Goal: Feedback & Contribution: Contribute content

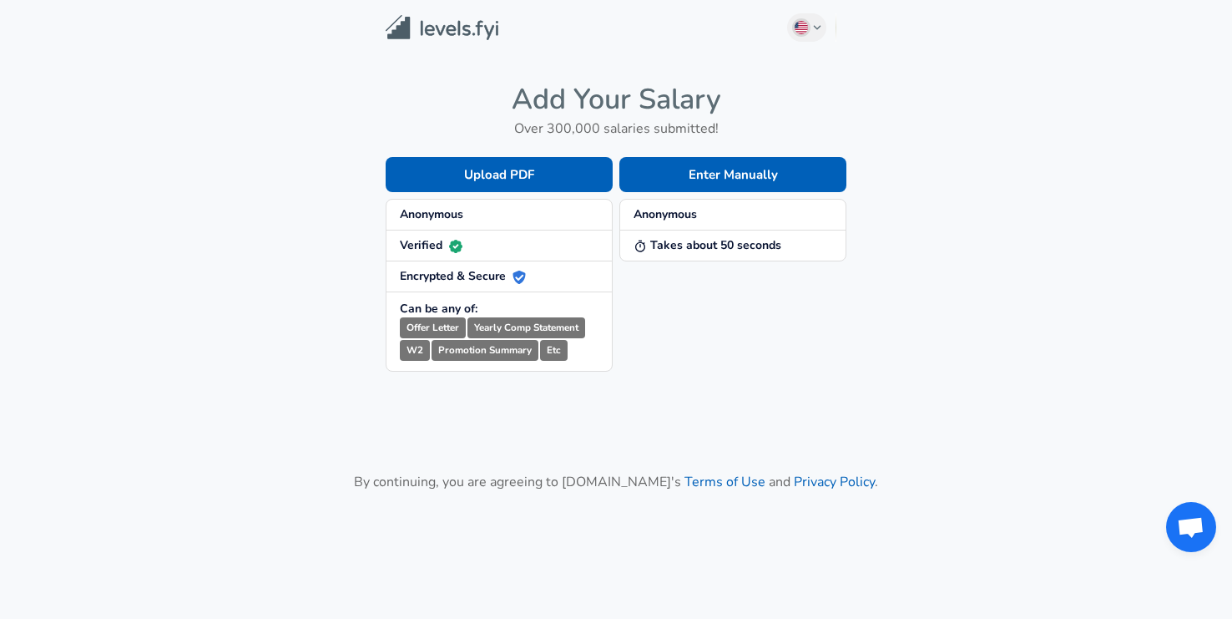
click at [705, 220] on span "Anonymous" at bounding box center [733, 214] width 199 height 17
click at [705, 255] on li "Takes about 50 seconds" at bounding box center [732, 245] width 225 height 30
click at [735, 251] on strong "Takes about 50 seconds" at bounding box center [708, 245] width 148 height 16
click at [720, 172] on button "Enter Manually" at bounding box center [732, 174] width 227 height 35
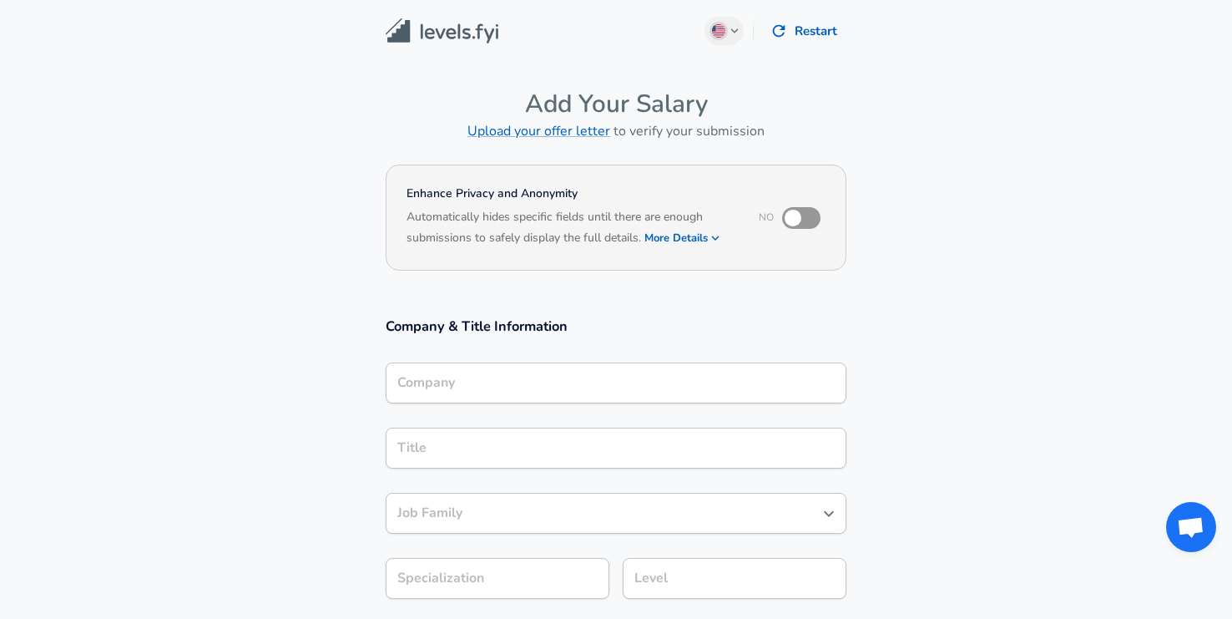
click at [458, 393] on div "Company" at bounding box center [616, 382] width 461 height 41
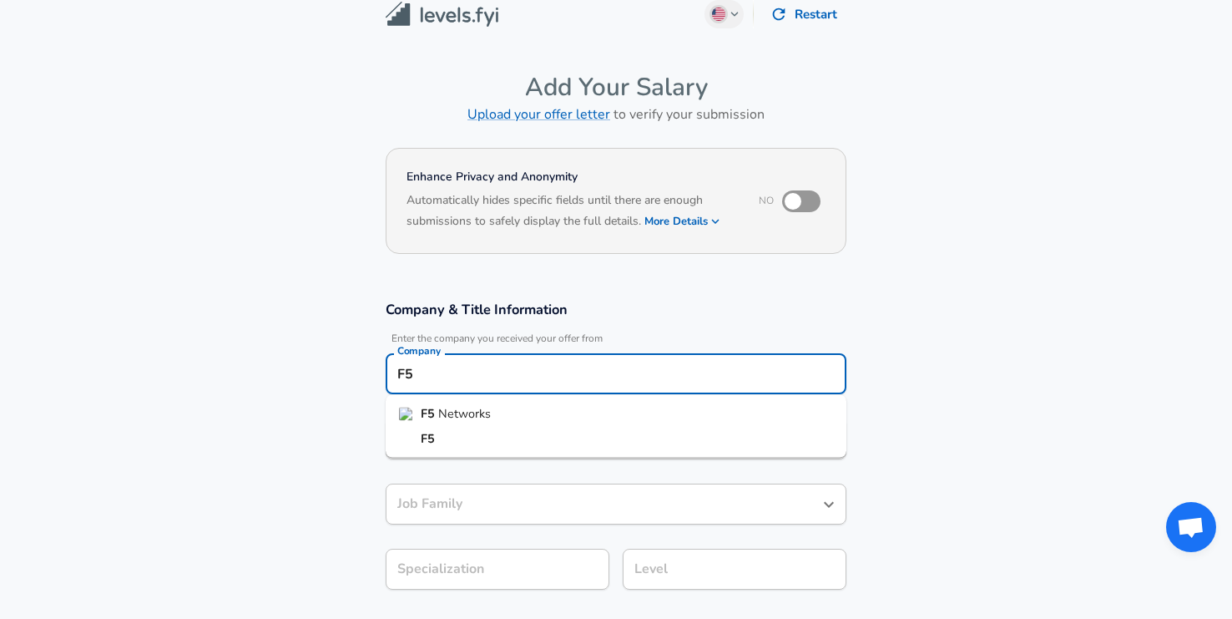
click at [478, 414] on span "Networks" at bounding box center [464, 413] width 53 height 17
type input "F5 Networks"
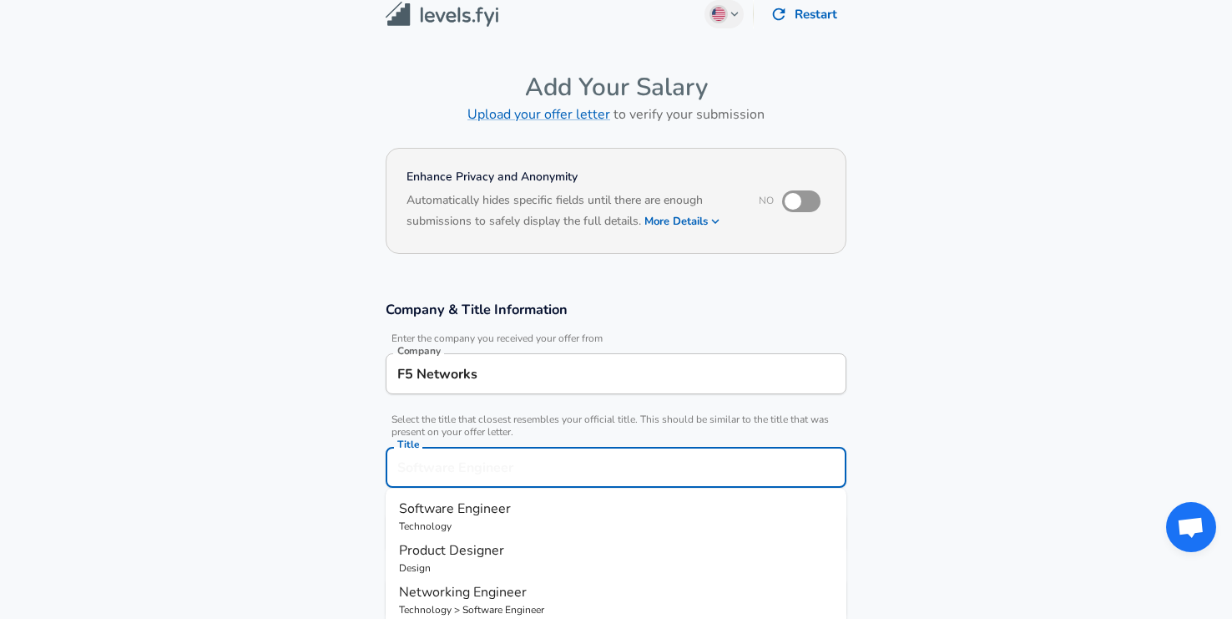
scroll to position [50, 0]
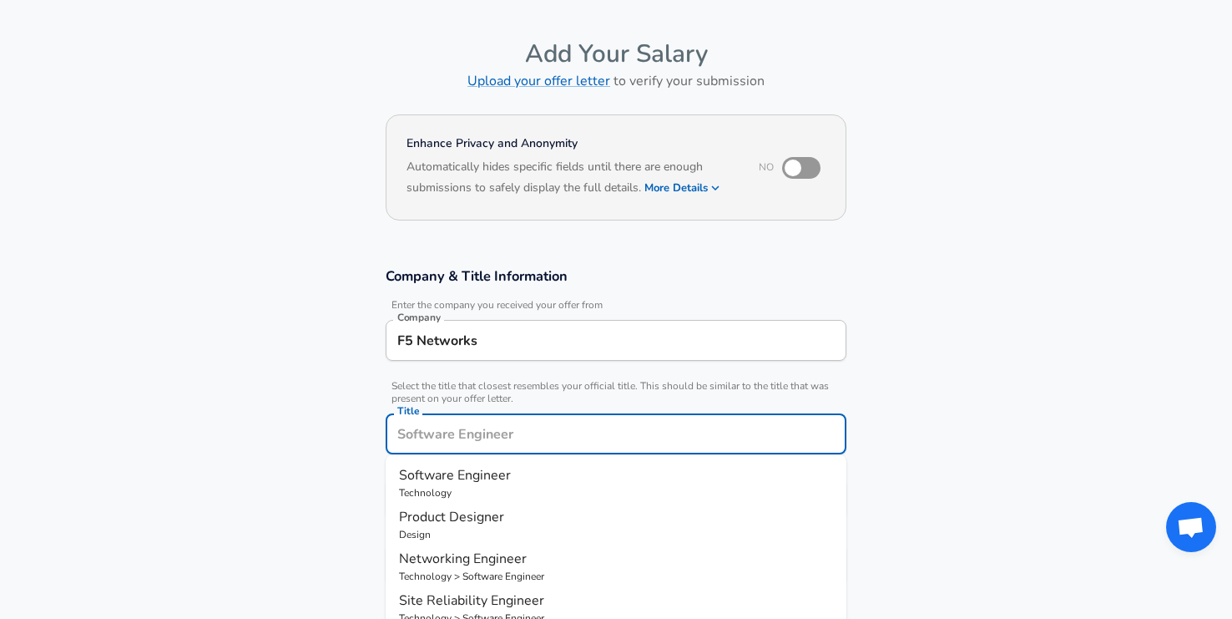
click at [452, 446] on input "Title" at bounding box center [616, 434] width 446 height 26
click at [502, 469] on span "Manager" at bounding box center [477, 475] width 53 height 18
type input "Product Manager"
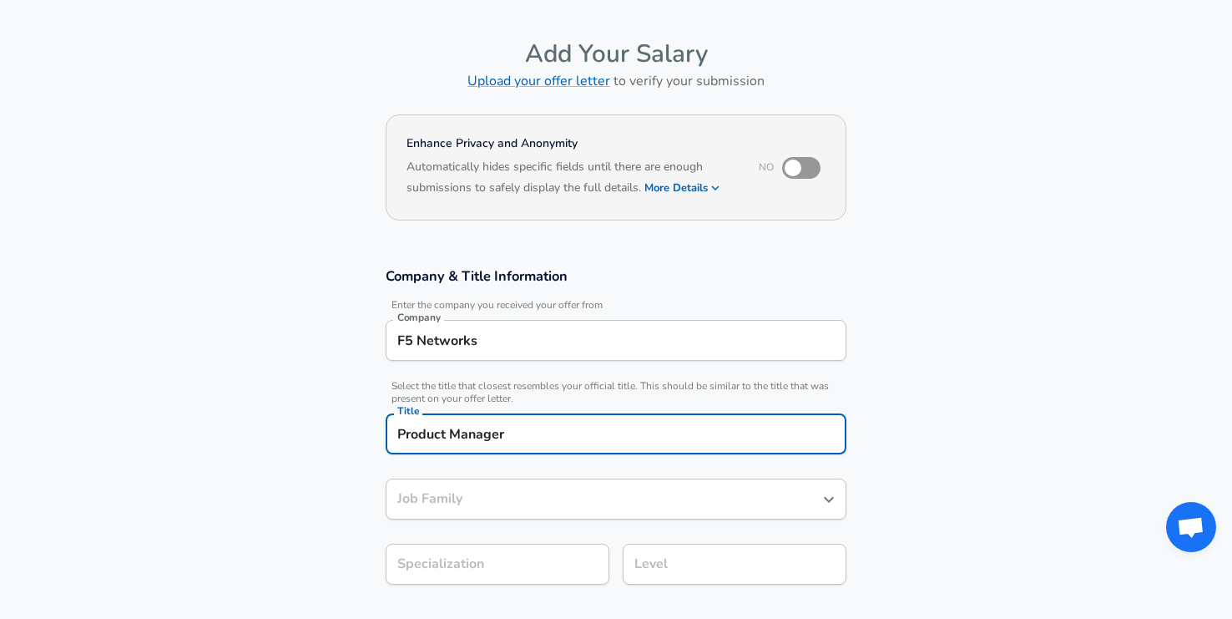
type input "Product Manager"
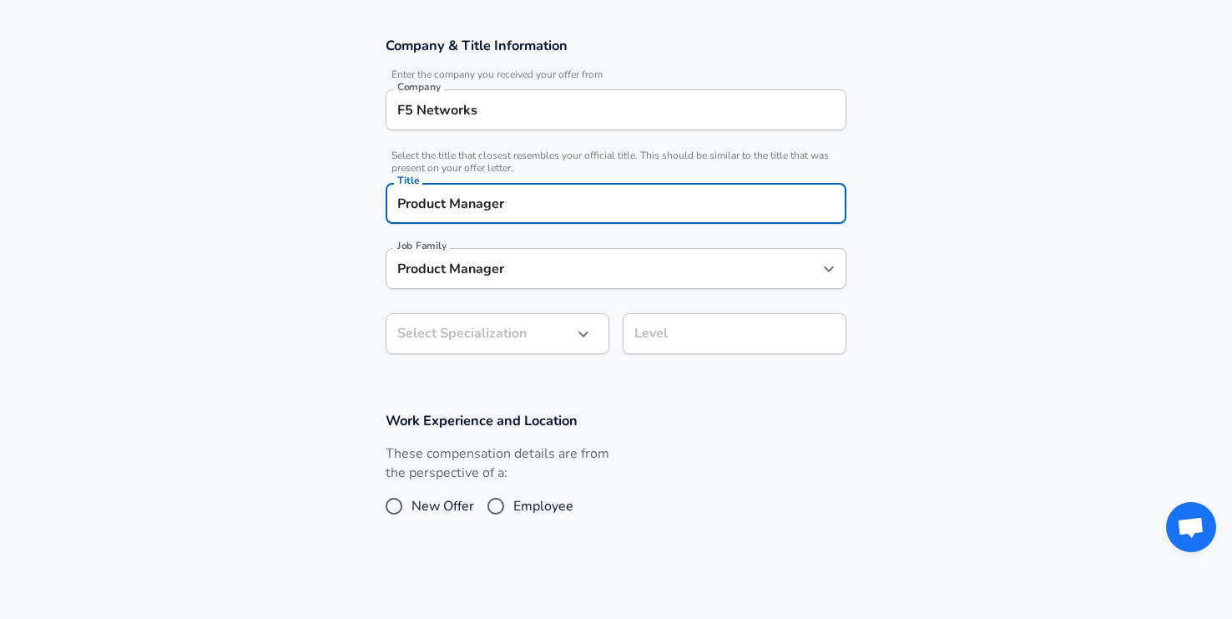
type input "Product Manager"
click at [543, 338] on body "English ([GEOGRAPHIC_DATA]) Change Restart Add Your Salary Upload your offer le…" at bounding box center [616, 29] width 1232 height 619
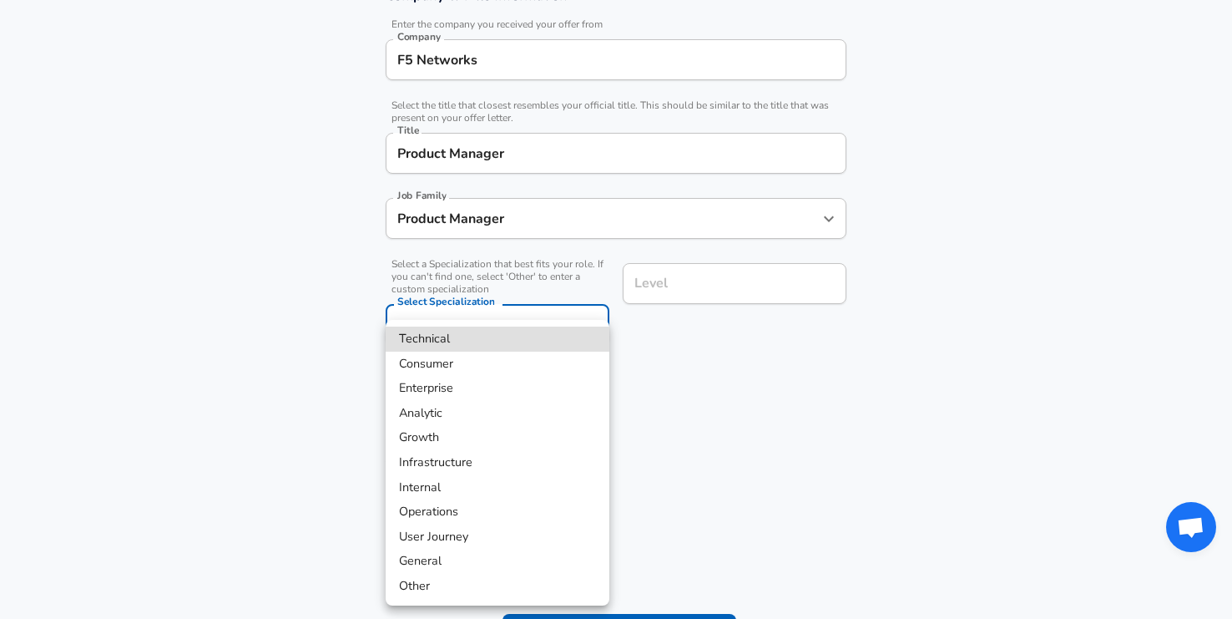
click at [473, 338] on li "Technical" at bounding box center [498, 338] width 224 height 25
type input "Technical"
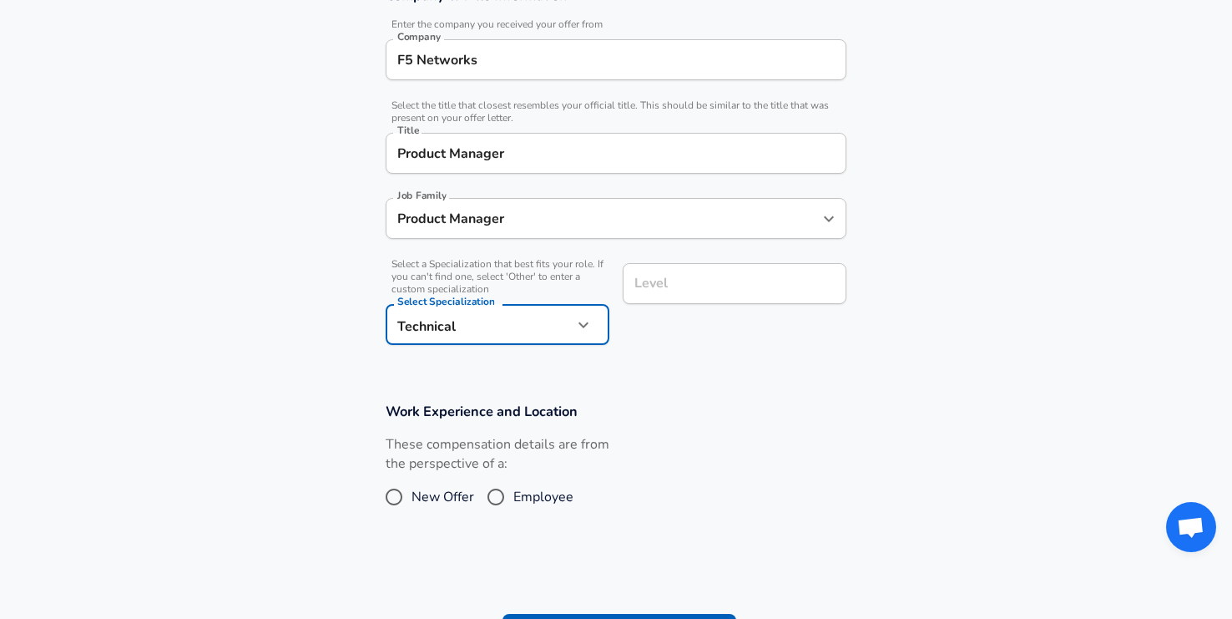
click at [705, 282] on input "Level" at bounding box center [734, 283] width 209 height 26
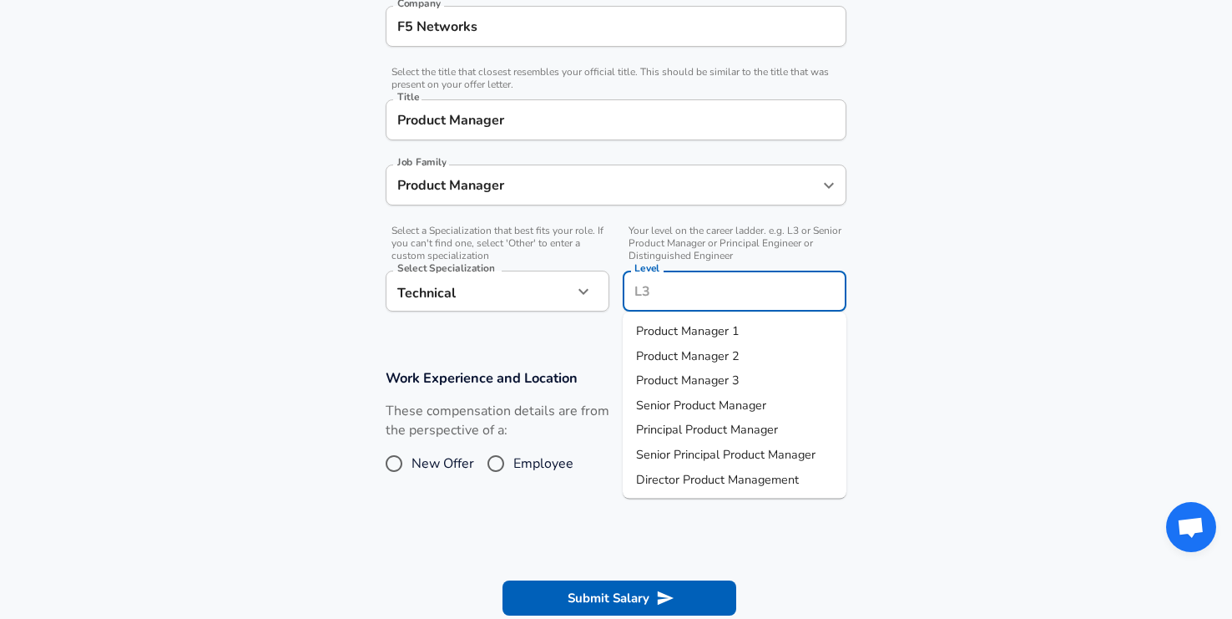
click at [718, 374] on span "Product Manager 3" at bounding box center [688, 379] width 104 height 17
type input "Product Manager 3"
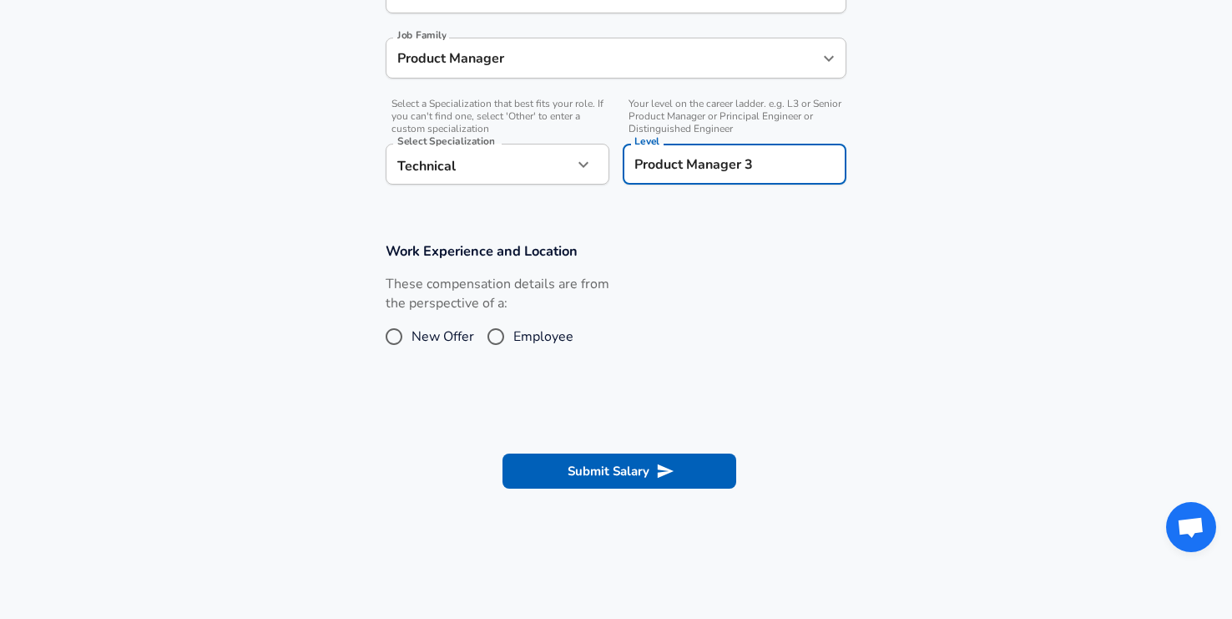
scroll to position [508, 0]
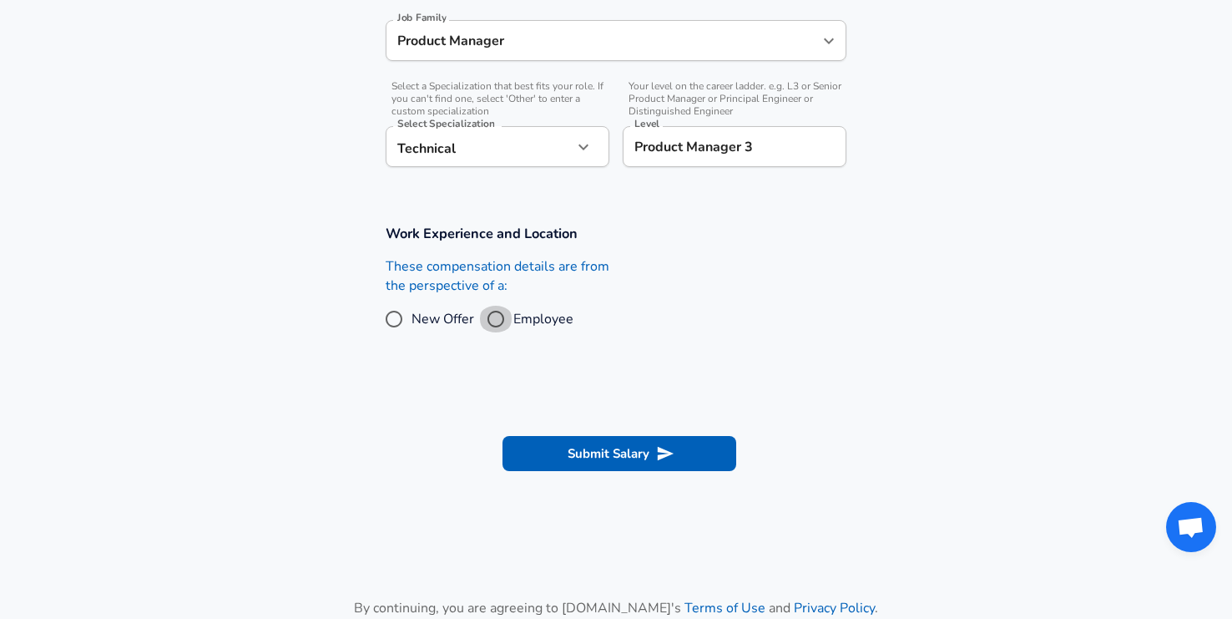
click at [483, 314] on input "Employee" at bounding box center [495, 319] width 35 height 27
radio input "true"
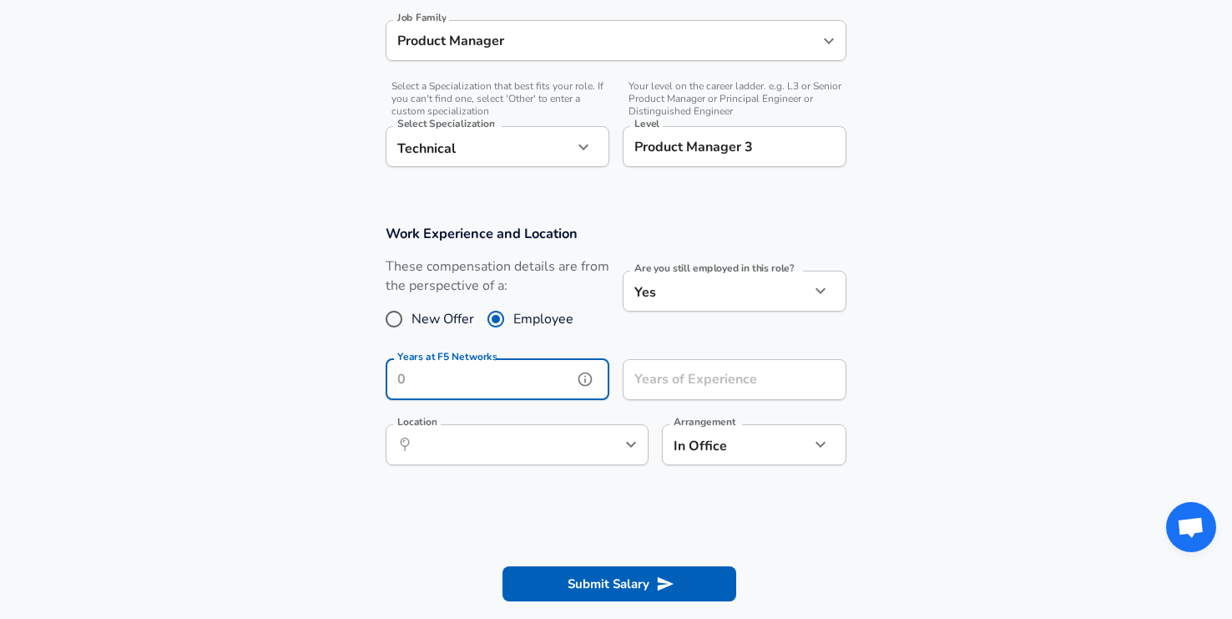
click at [521, 381] on input "Years at F5 Networks" at bounding box center [479, 379] width 187 height 41
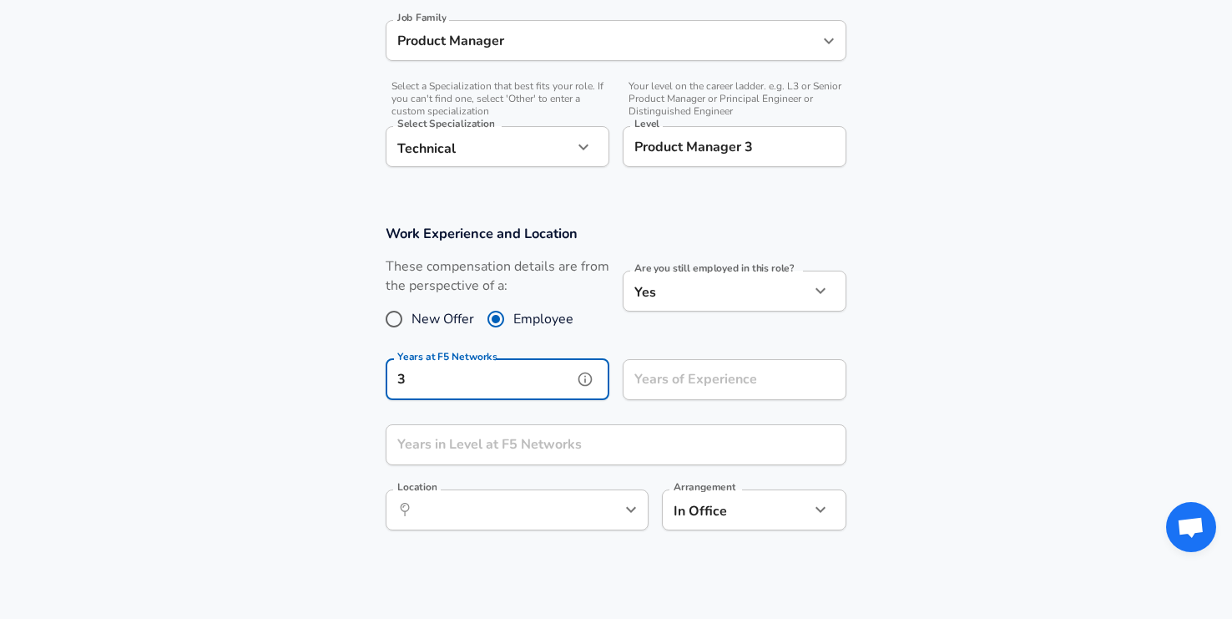
type input "3"
click at [602, 435] on input "Years in Level at F5 Networks" at bounding box center [598, 444] width 424 height 41
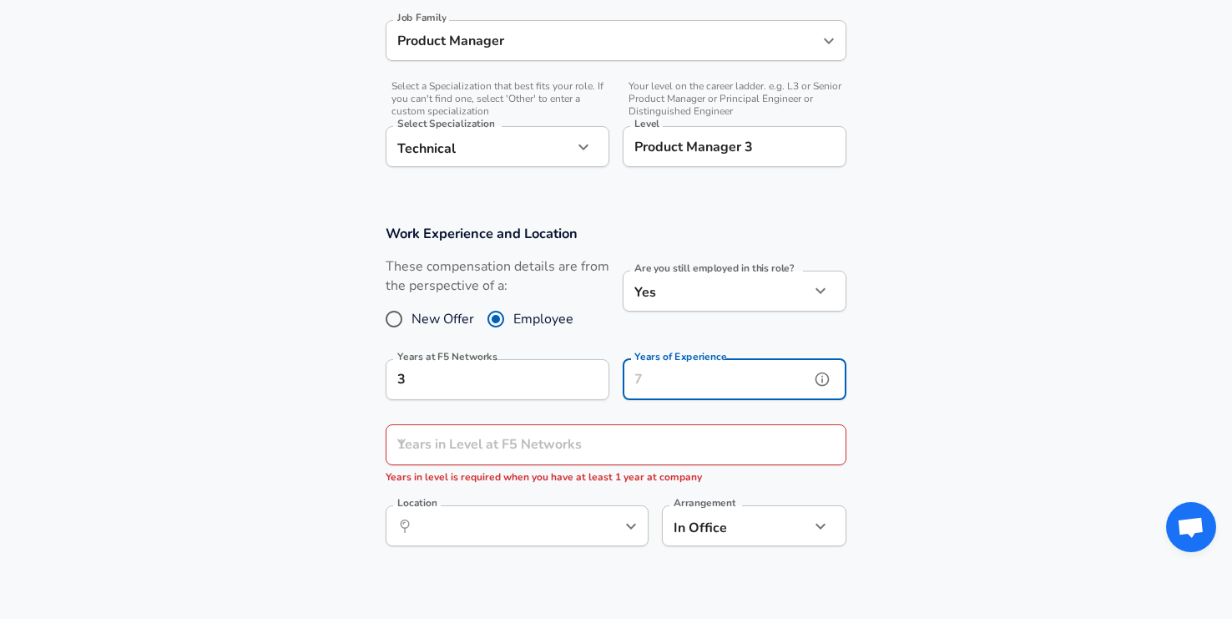
click at [707, 365] on div "Years of Experience Years of Experience" at bounding box center [735, 381] width 224 height 45
type input "14"
click at [521, 446] on input "Years in Level at F5 Networks" at bounding box center [598, 444] width 424 height 41
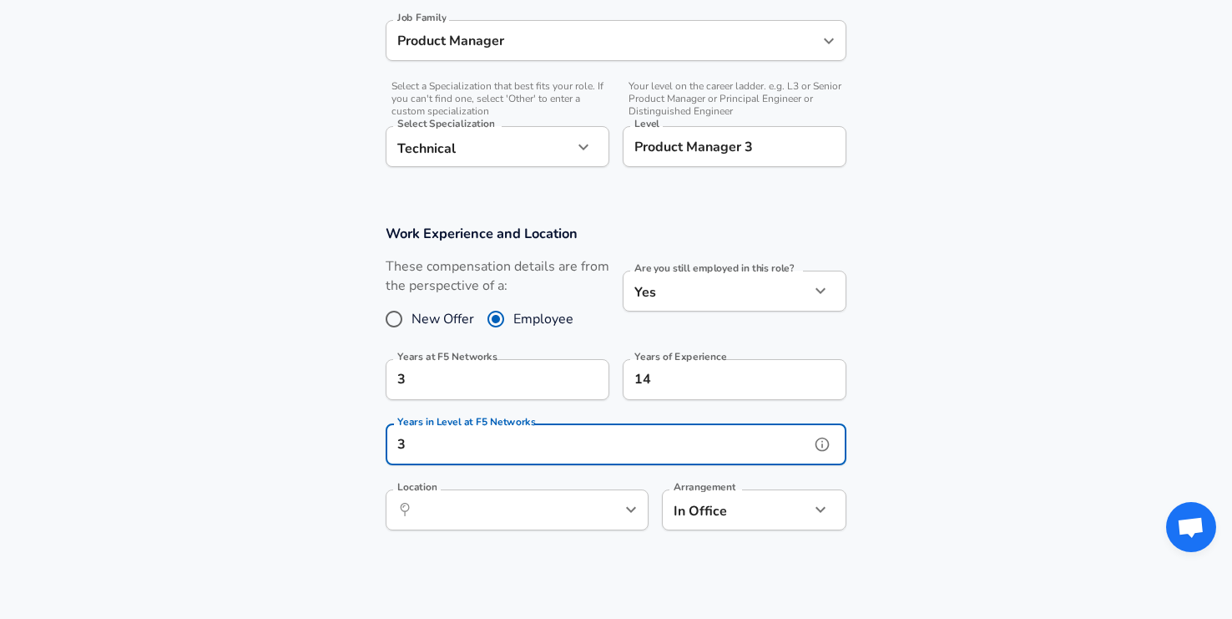
type input "3"
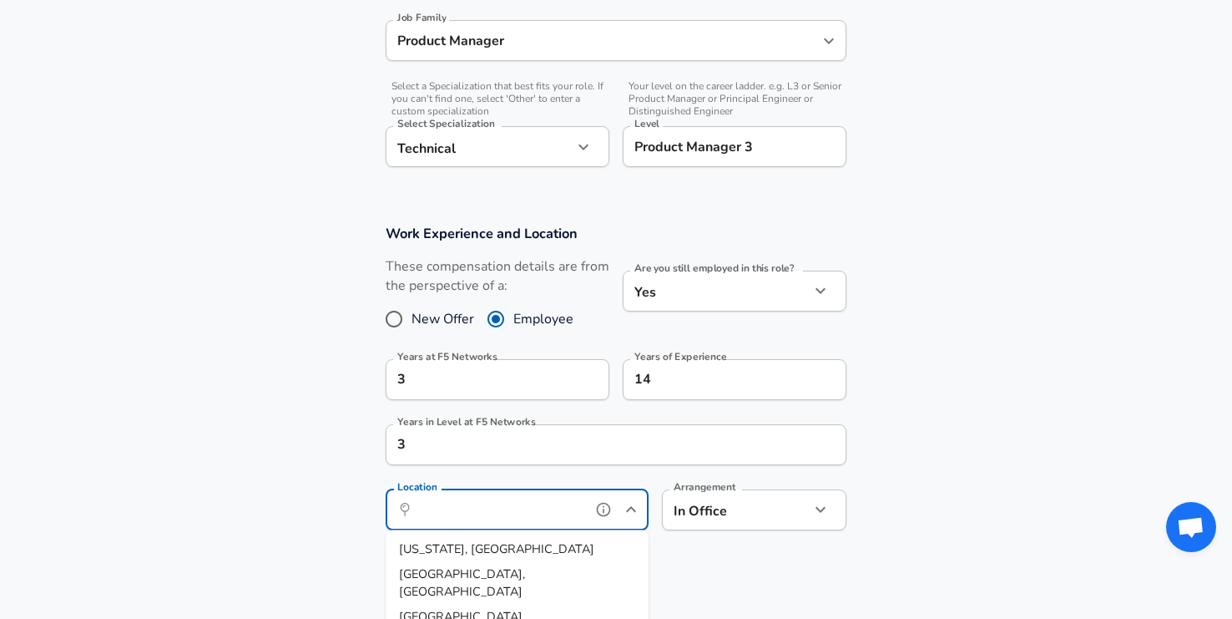
click at [497, 510] on input "Location" at bounding box center [498, 510] width 171 height 26
click at [779, 545] on section "Work Experience and Location These compensation details are from the perspectiv…" at bounding box center [616, 386] width 1232 height 362
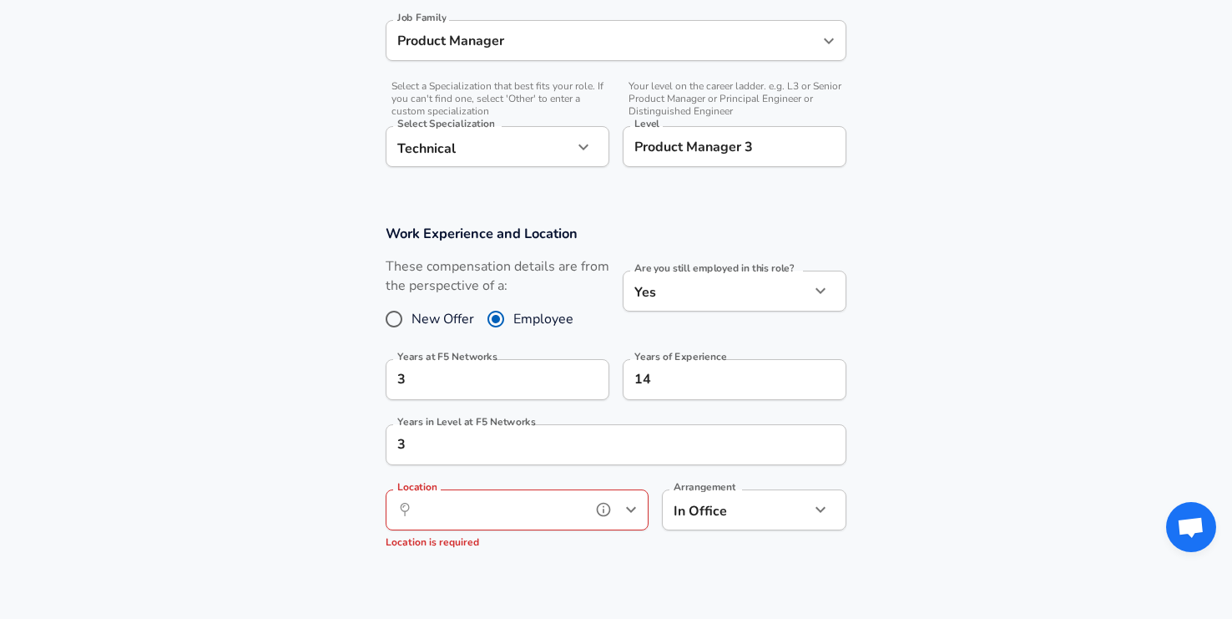
click at [535, 513] on input "Location" at bounding box center [498, 510] width 171 height 26
type input "r"
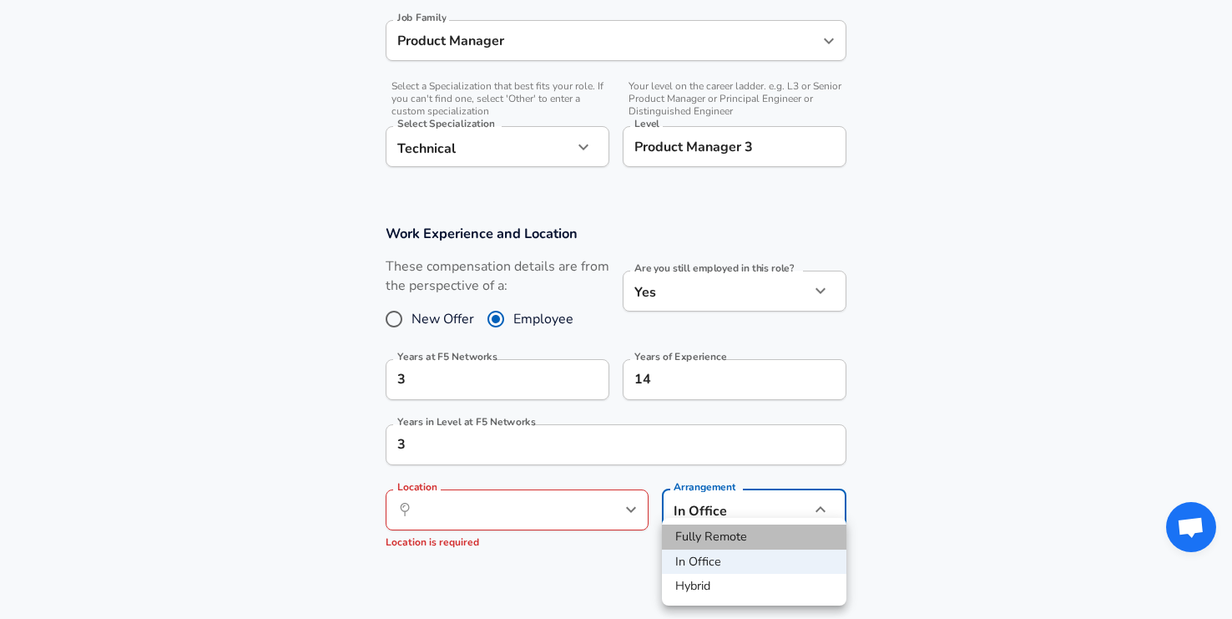
click at [716, 538] on li "Fully Remote" at bounding box center [754, 536] width 184 height 25
type input "remote"
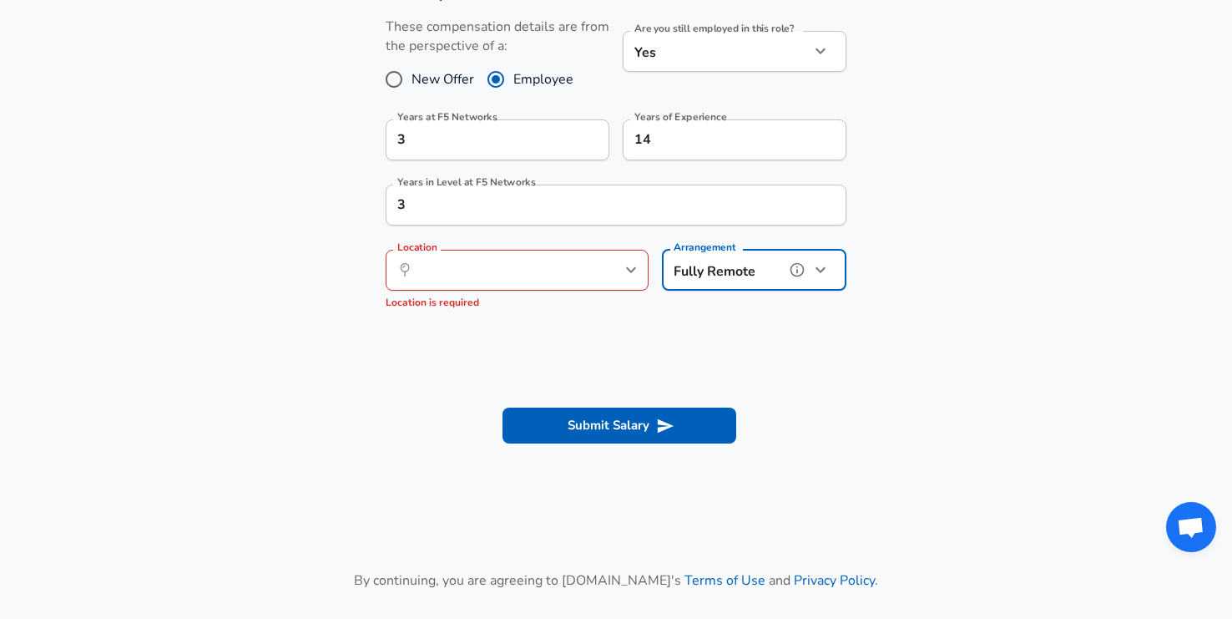
scroll to position [766, 0]
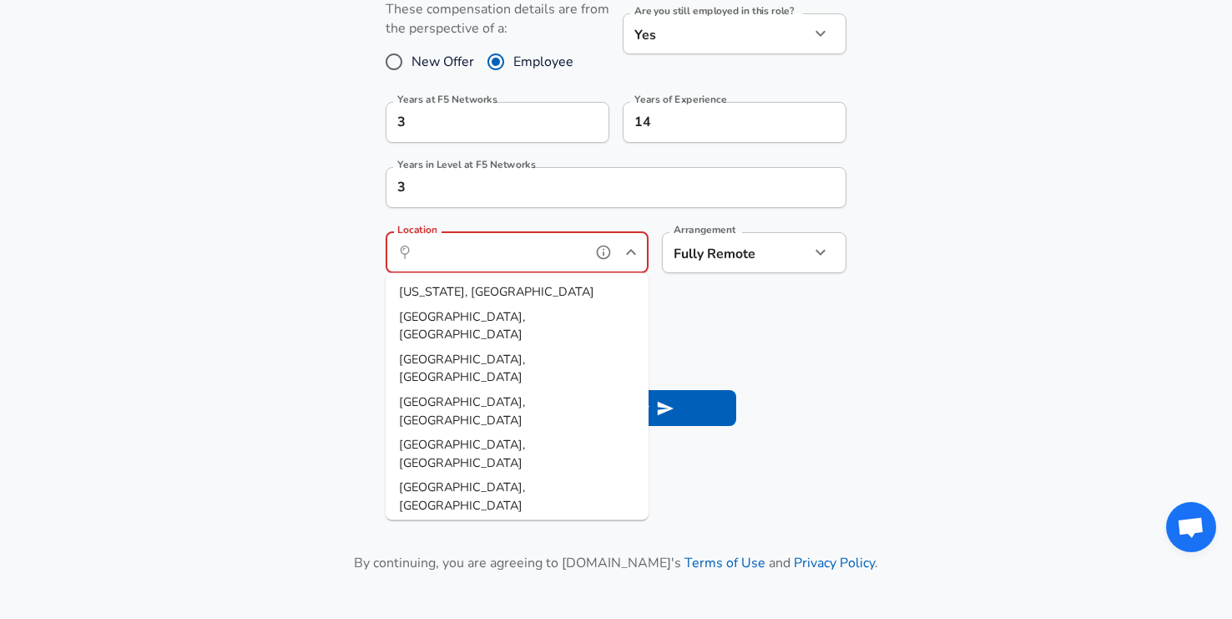
click at [465, 245] on input "Location" at bounding box center [498, 253] width 171 height 26
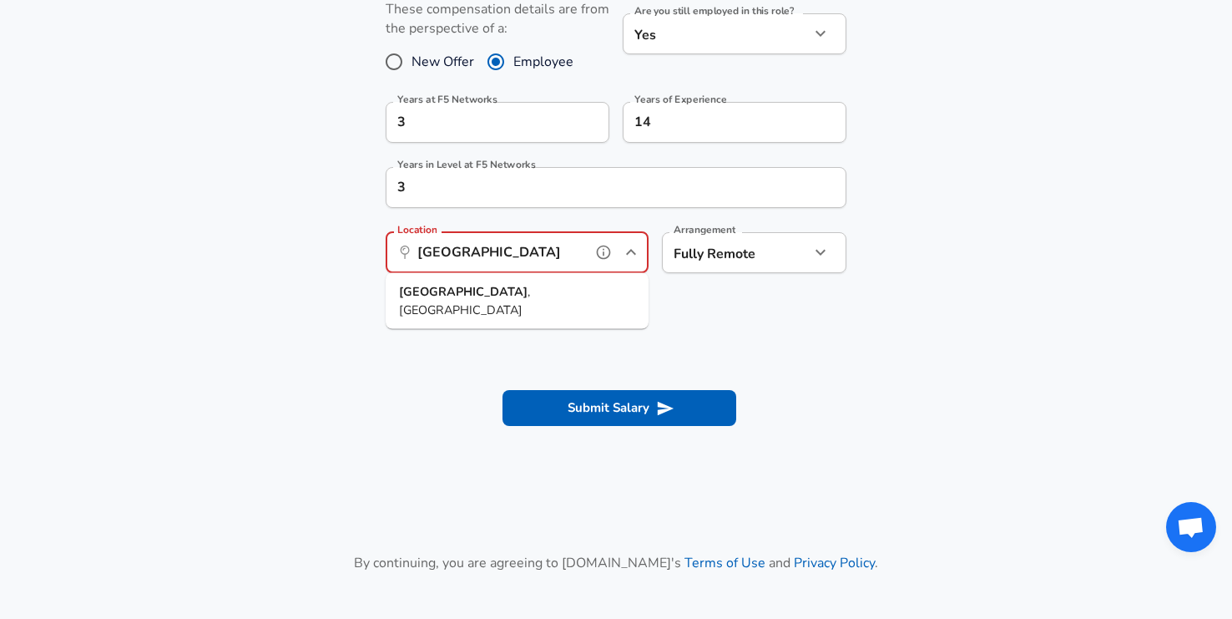
click at [513, 277] on ul "[GEOGRAPHIC_DATA] , [GEOGRAPHIC_DATA]" at bounding box center [517, 301] width 263 height 56
click at [510, 283] on li "[GEOGRAPHIC_DATA] , [GEOGRAPHIC_DATA]" at bounding box center [517, 301] width 263 height 43
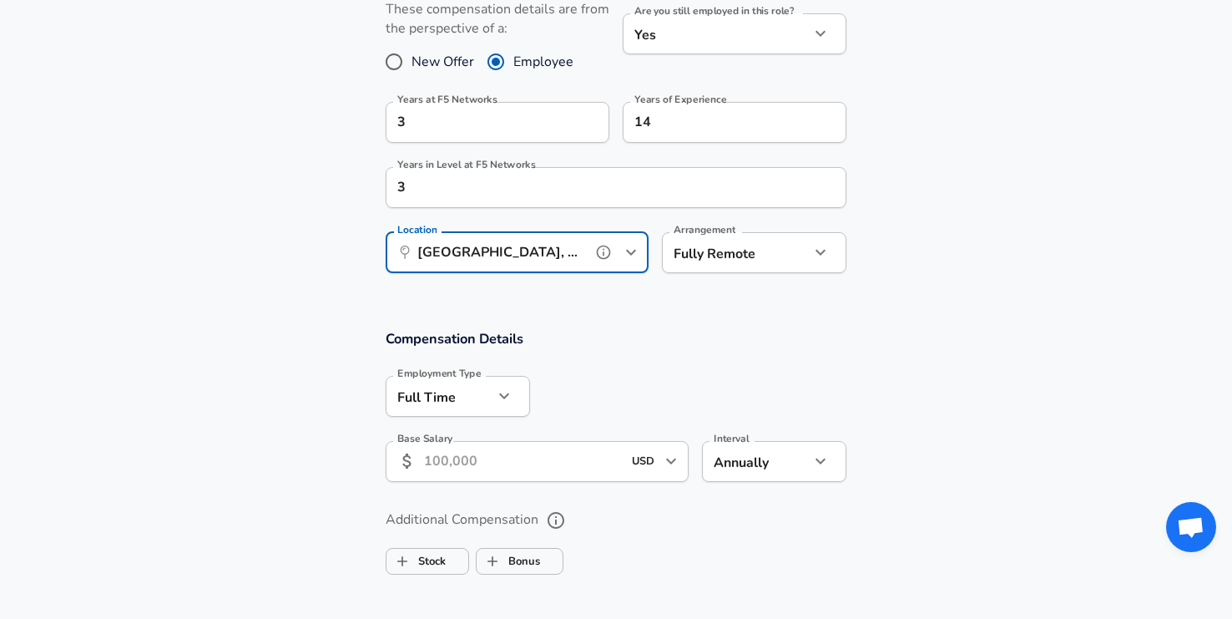
type input "[GEOGRAPHIC_DATA], [GEOGRAPHIC_DATA]"
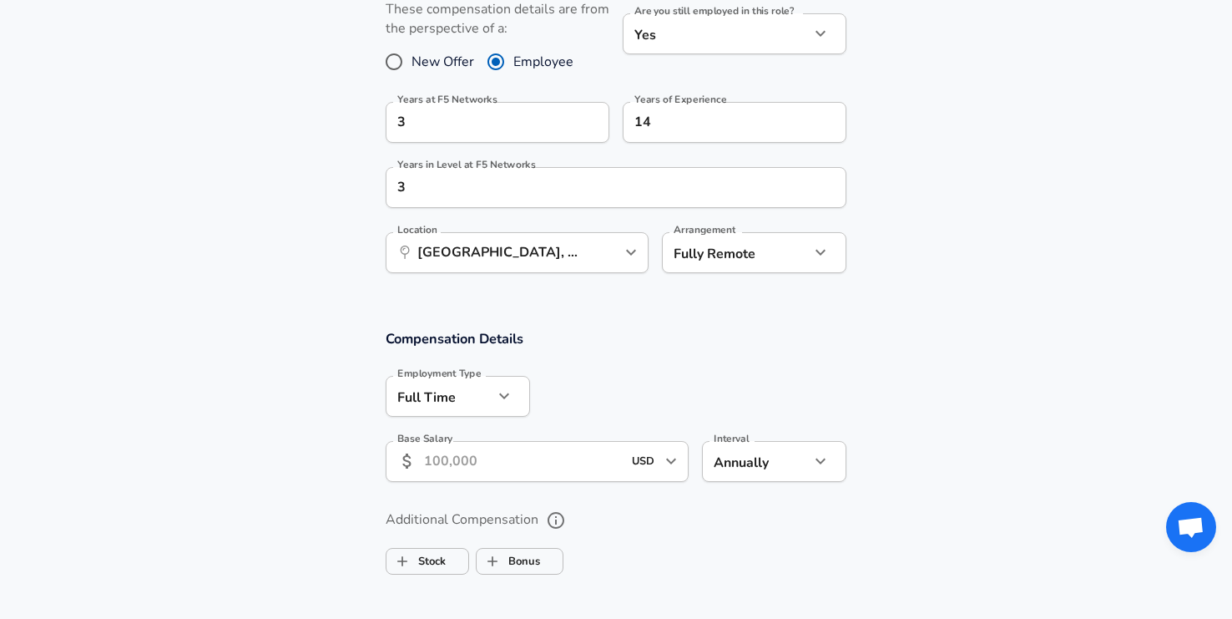
click at [500, 456] on input "Base Salary" at bounding box center [523, 461] width 198 height 41
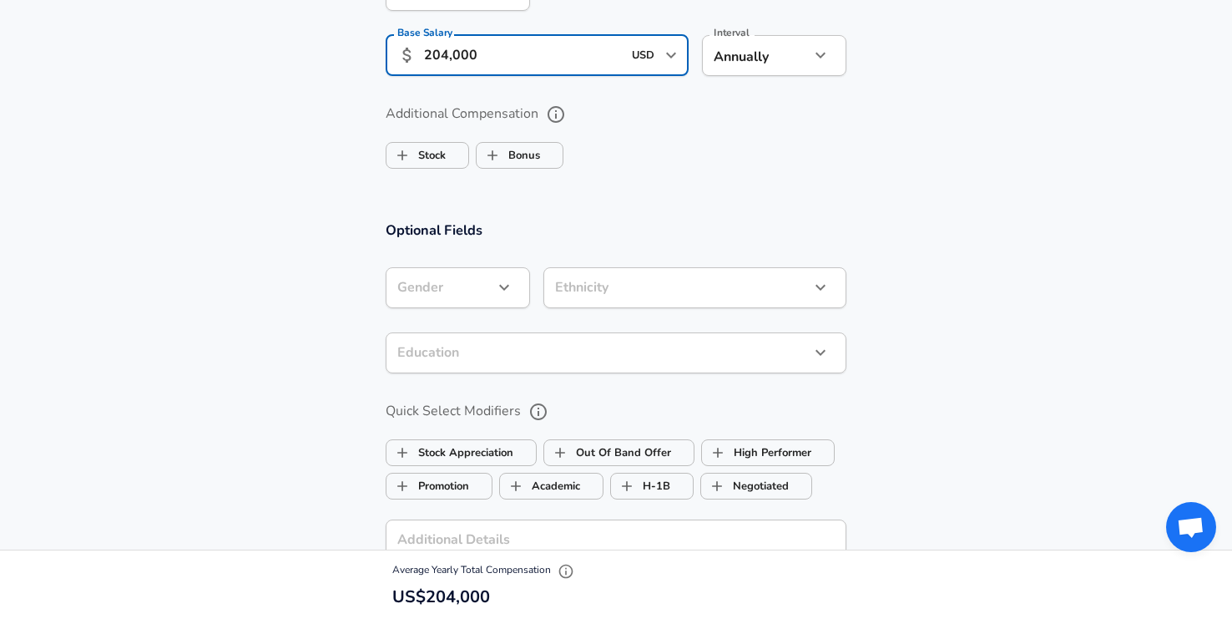
scroll to position [1173, 0]
type input "204,000"
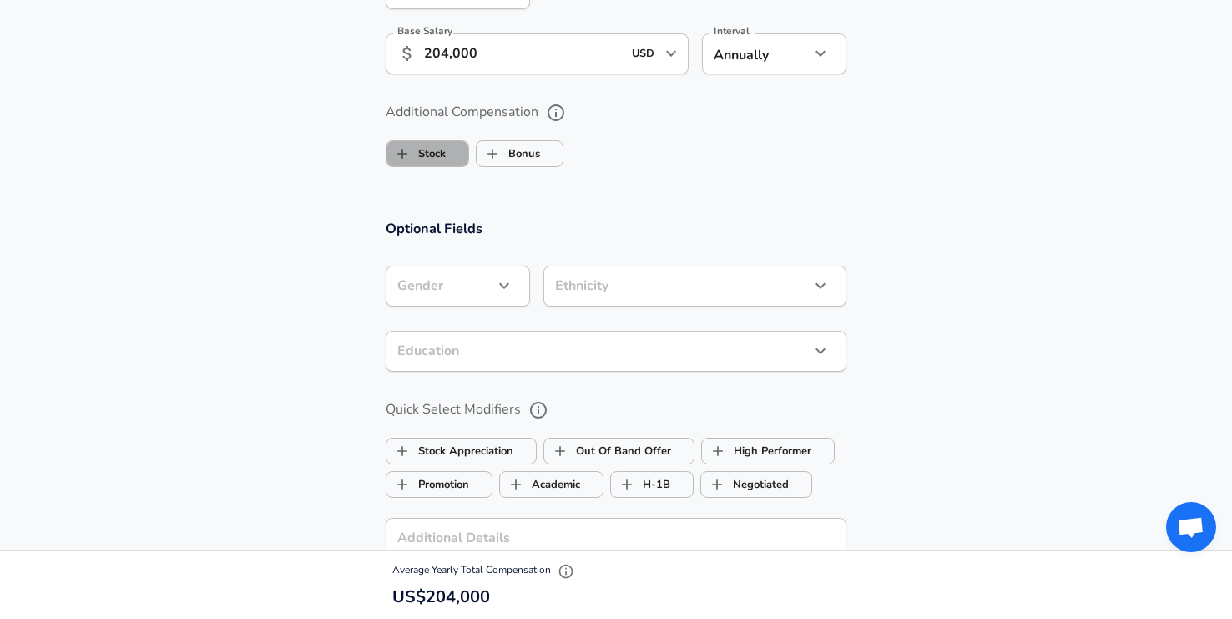
click at [443, 155] on label "Stock" at bounding box center [416, 154] width 59 height 32
checkbox input "true"
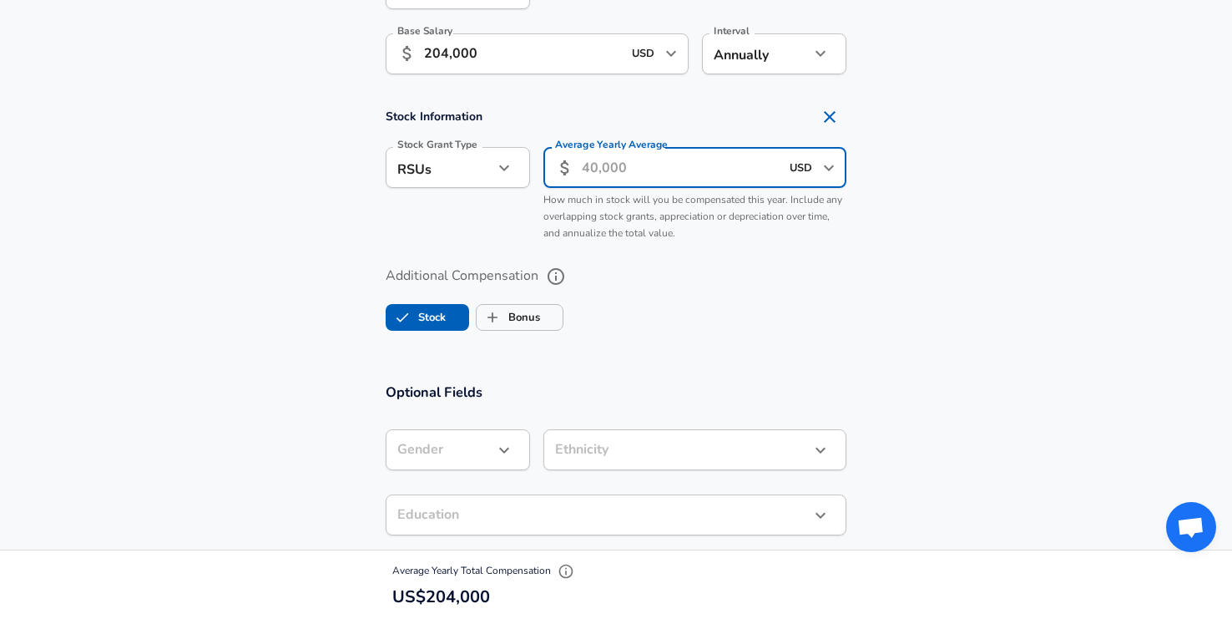
click at [625, 168] on input "Average Yearly Average" at bounding box center [681, 167] width 198 height 41
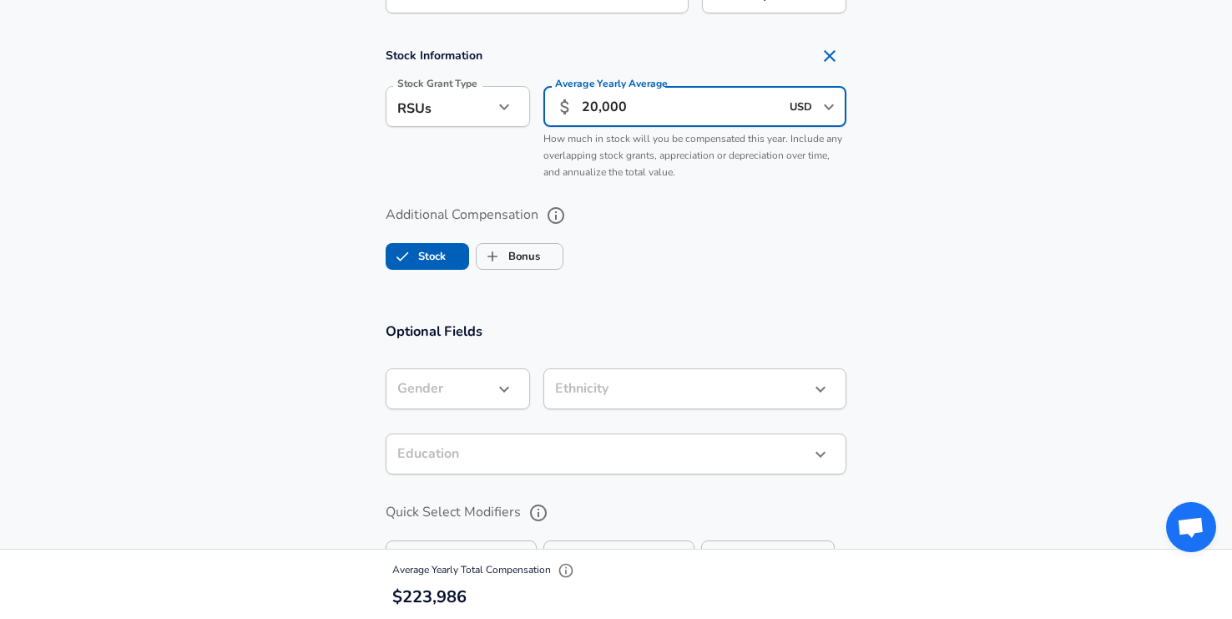
scroll to position [1242, 0]
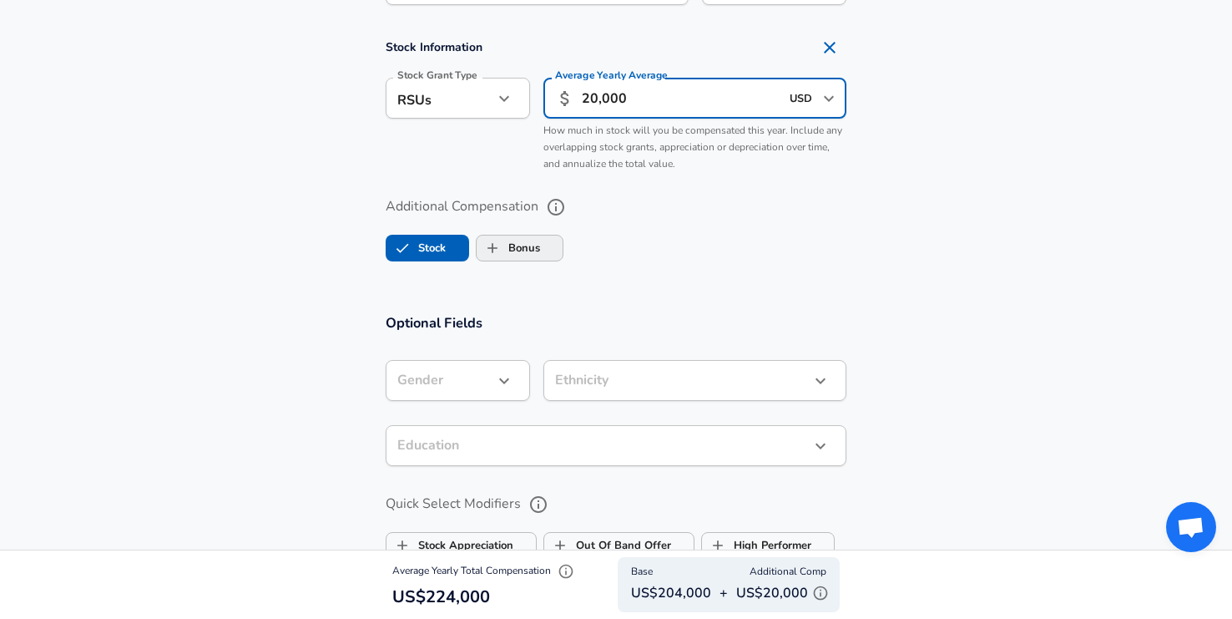
type input "20,000"
click at [523, 252] on label "Bonus" at bounding box center [508, 248] width 63 height 32
checkbox input "true"
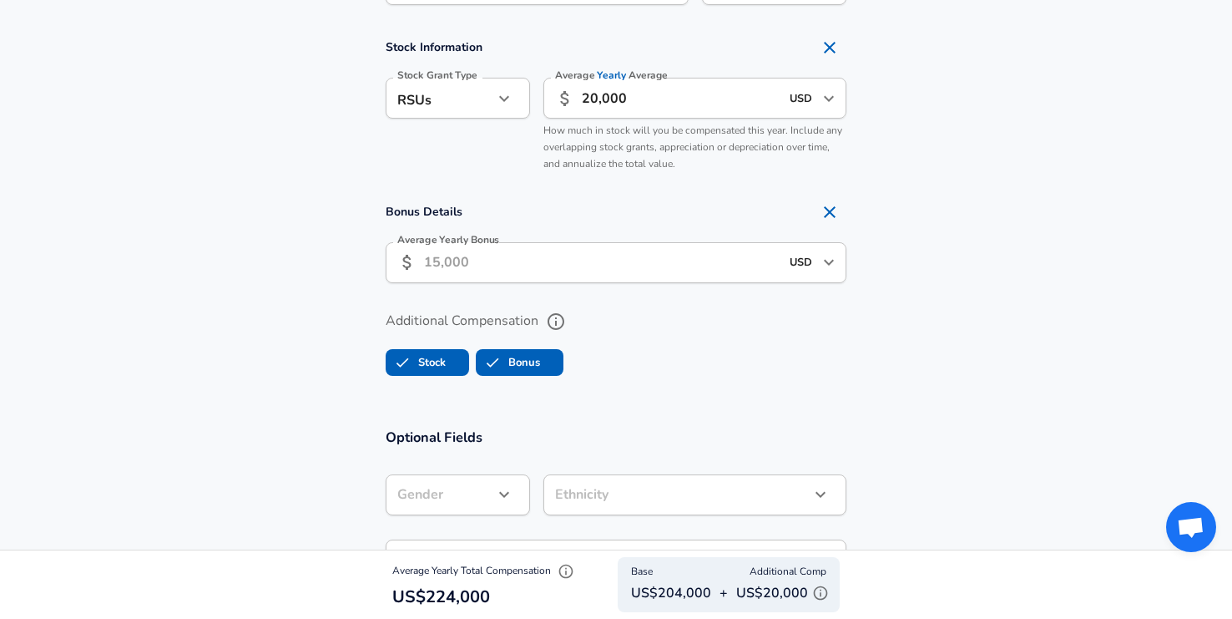
click at [509, 263] on input "Average Yearly Bonus" at bounding box center [602, 262] width 356 height 41
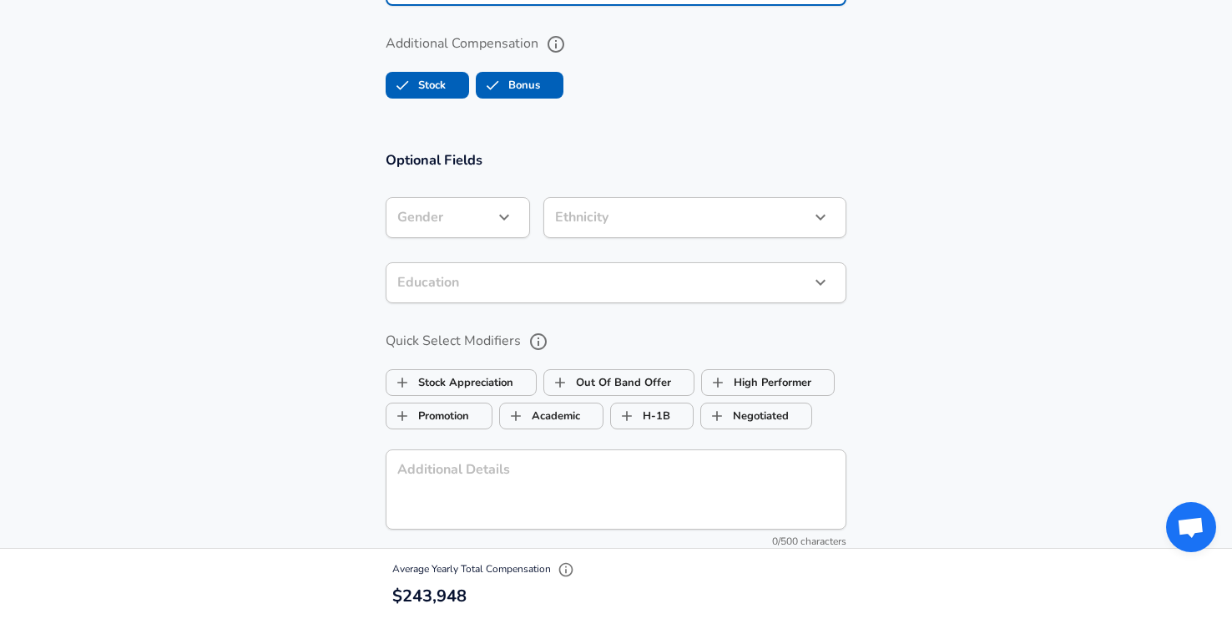
scroll to position [1521, 0]
type input "20,000"
click at [502, 216] on icon "button" at bounding box center [504, 215] width 20 height 20
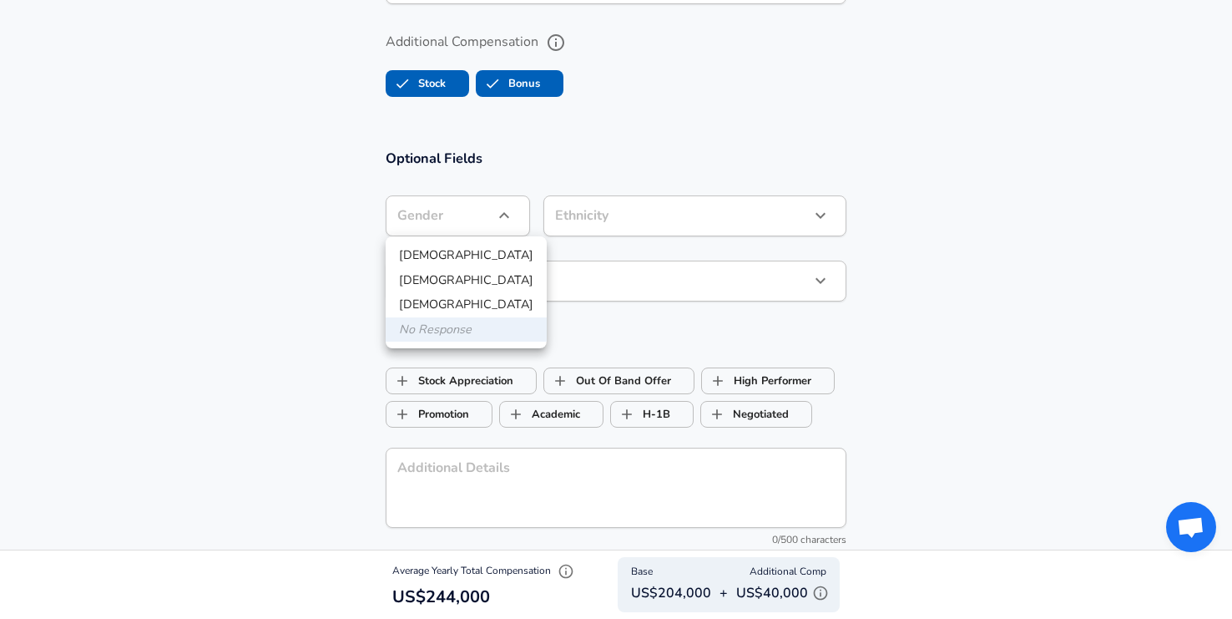
click at [440, 280] on li "[DEMOGRAPHIC_DATA]" at bounding box center [466, 280] width 161 height 25
type input "[DEMOGRAPHIC_DATA]"
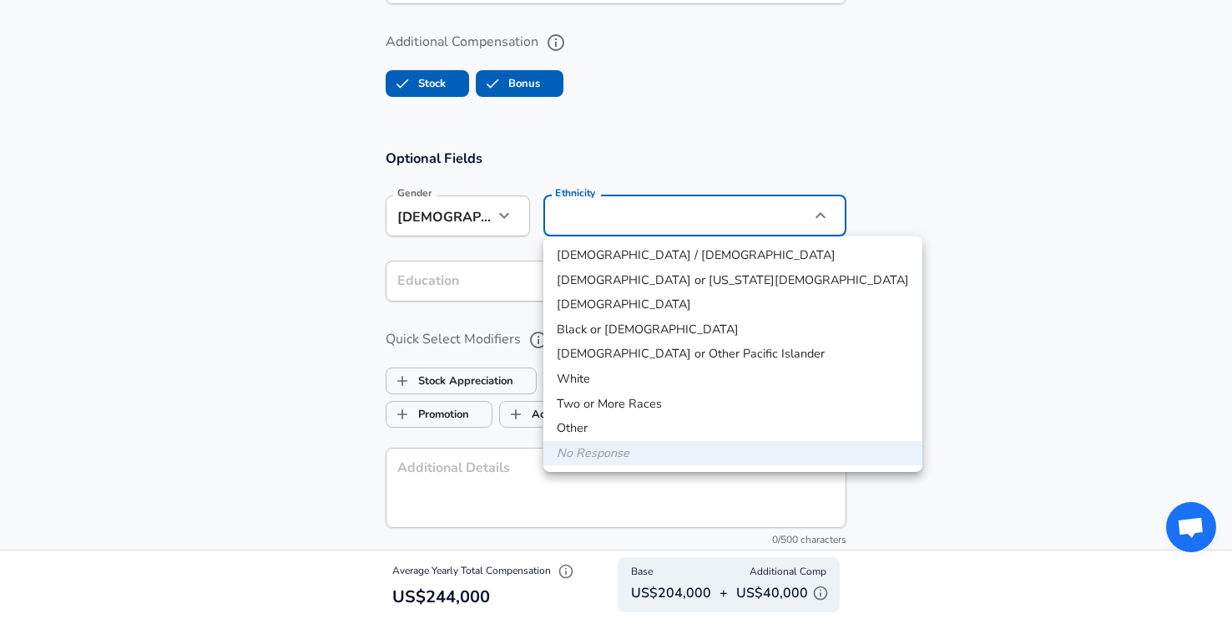
click at [664, 145] on div at bounding box center [616, 309] width 1232 height 619
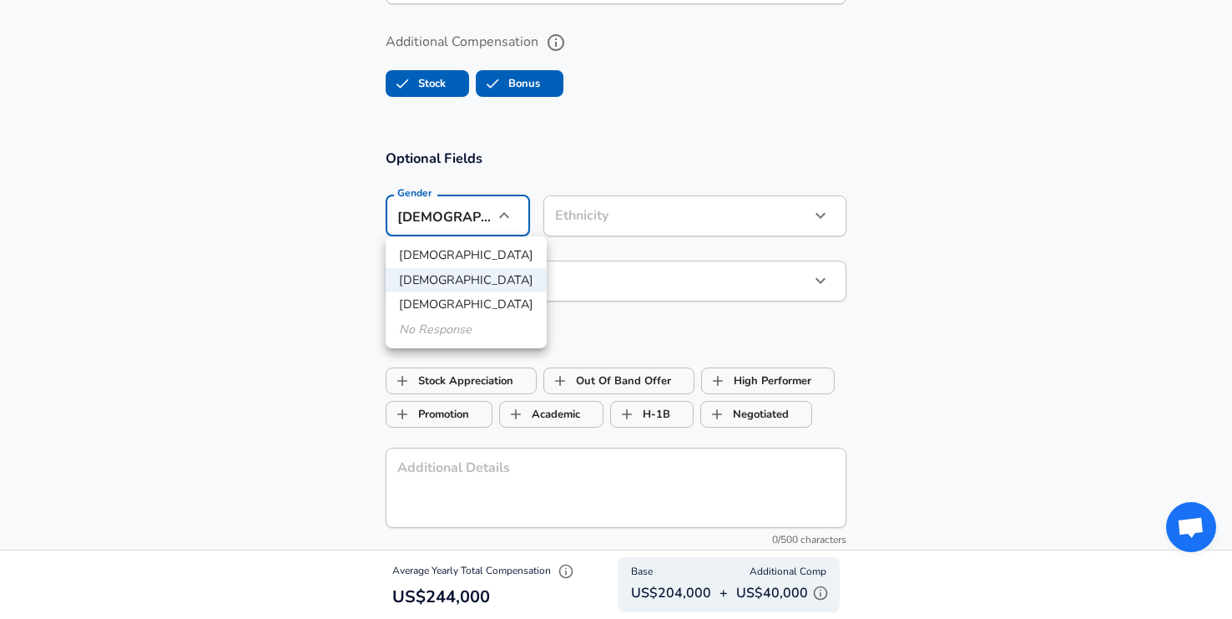
click at [456, 327] on li "No Response" at bounding box center [466, 329] width 161 height 25
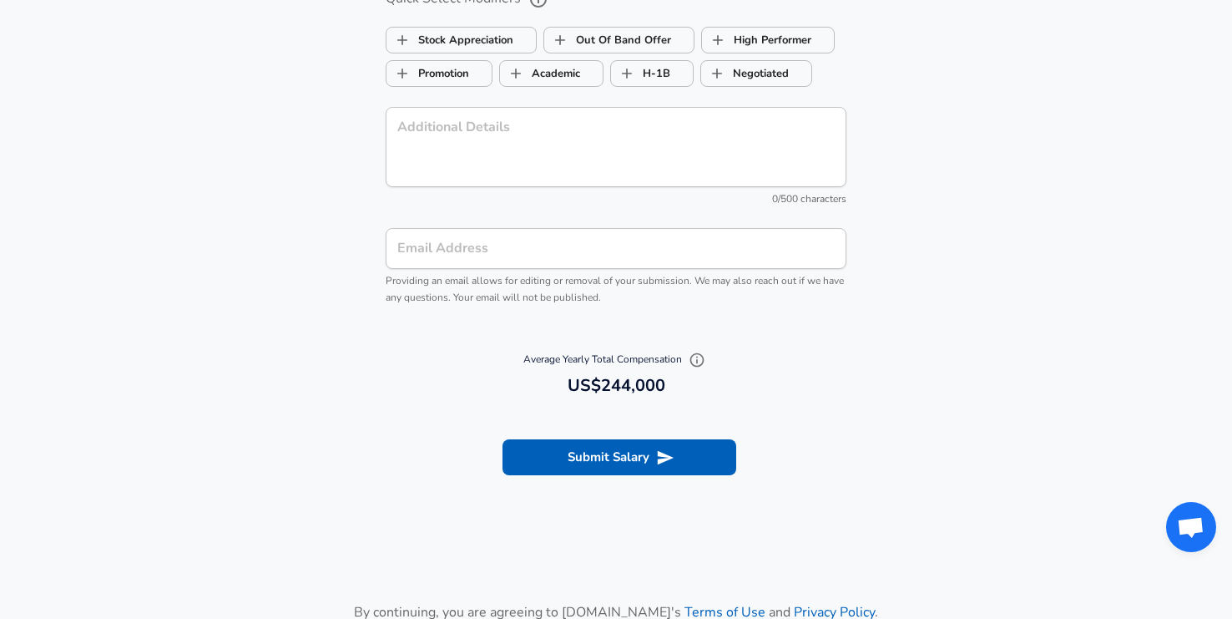
scroll to position [1865, 0]
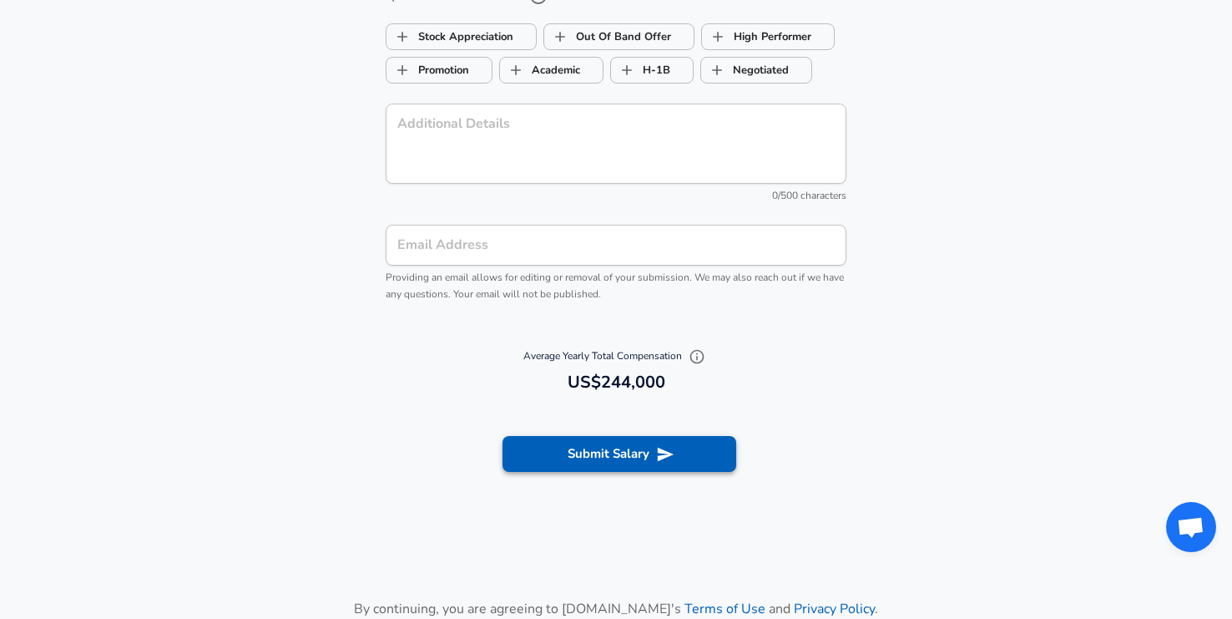
click at [639, 461] on button "Submit Salary" at bounding box center [620, 453] width 234 height 35
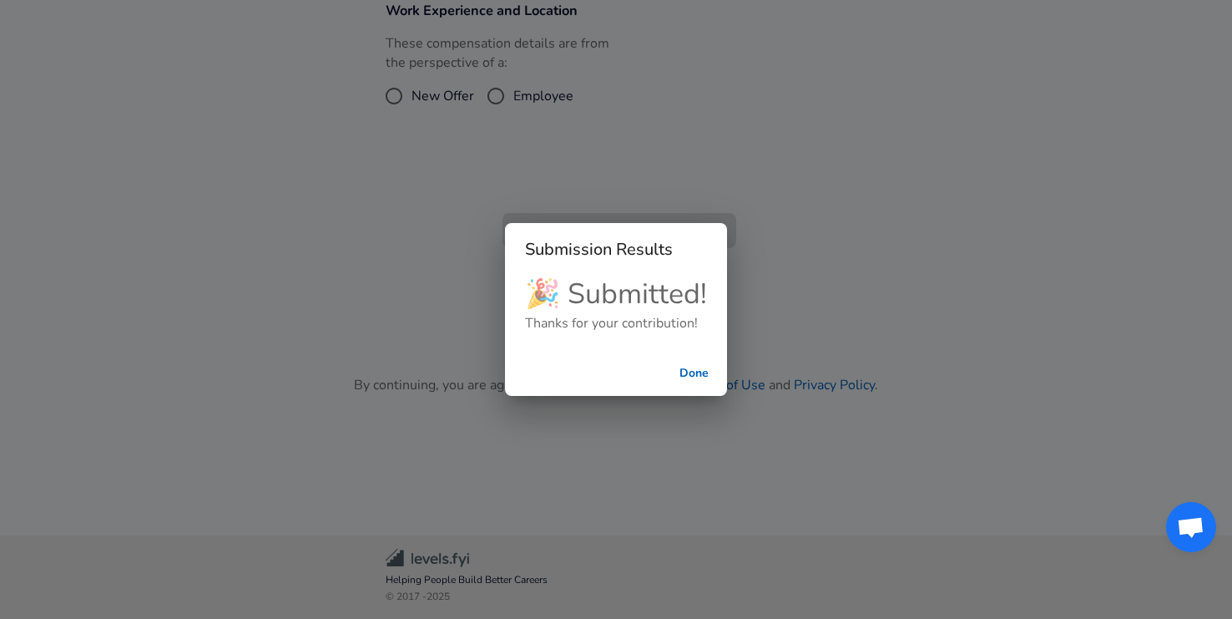
scroll to position [431, 0]
